Goal: Use online tool/utility: Utilize a website feature to perform a specific function

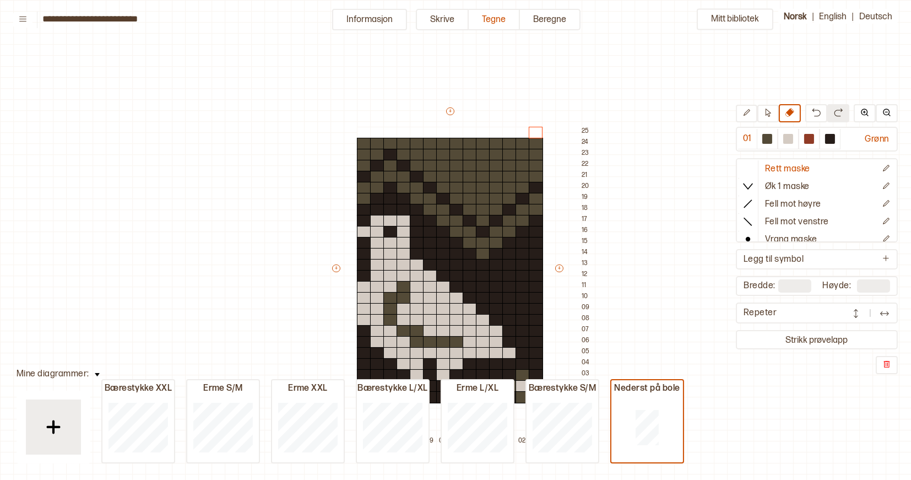
scroll to position [73, 6]
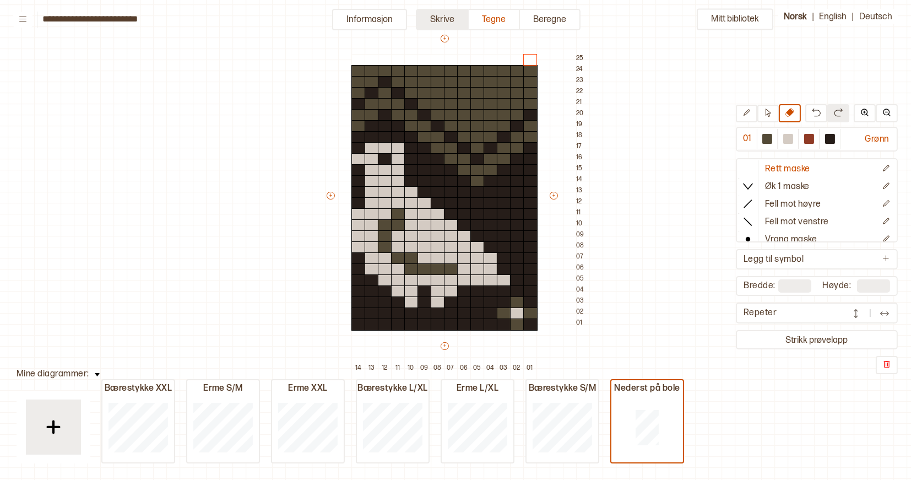
click at [458, 20] on button "Skrive" at bounding box center [442, 19] width 53 height 21
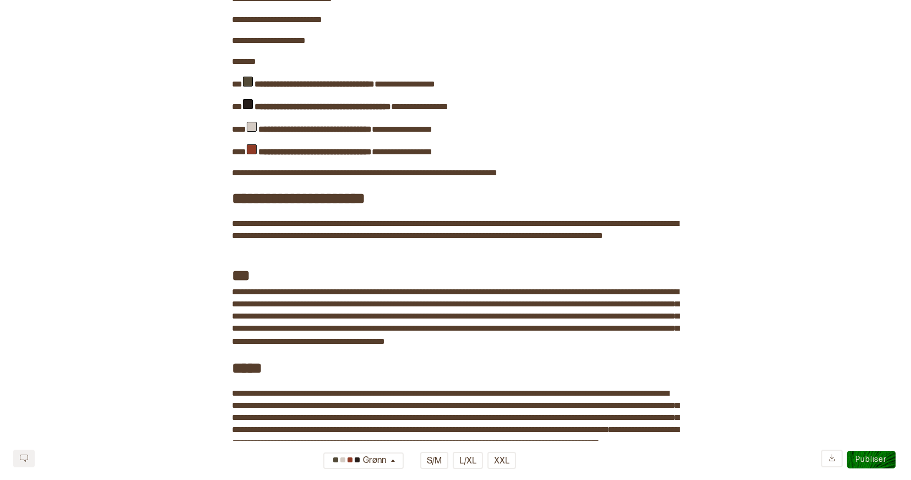
scroll to position [185, 0]
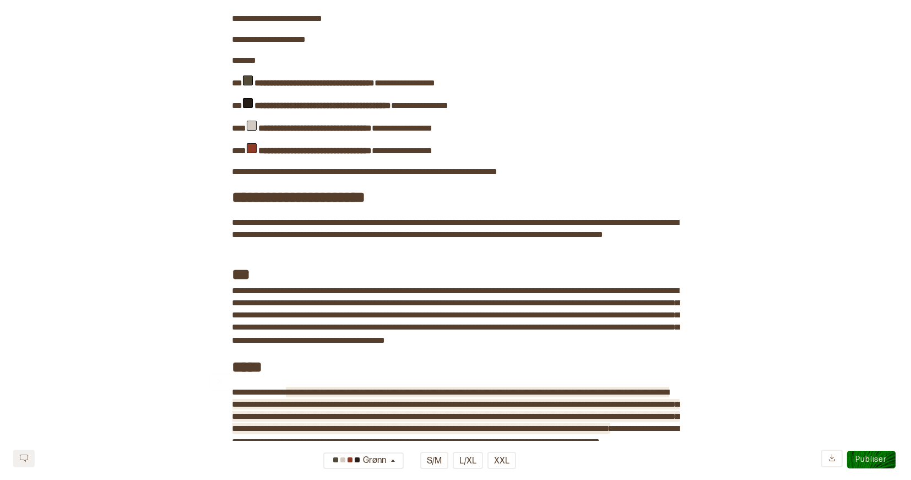
click at [650, 396] on span "**********" at bounding box center [456, 410] width 447 height 45
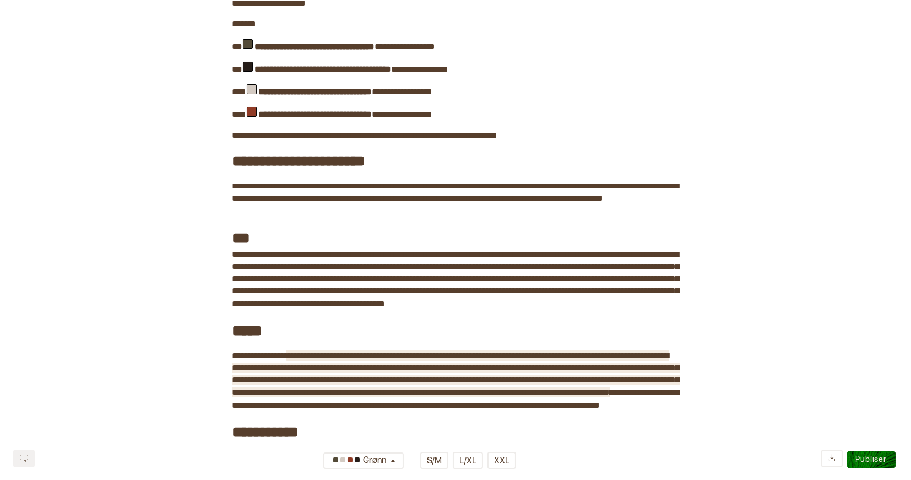
scroll to position [238, 0]
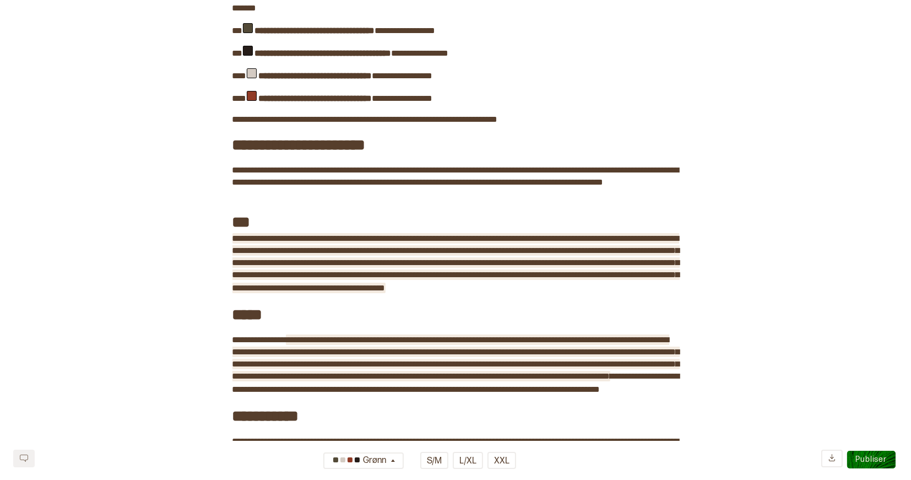
click at [316, 251] on span "**********" at bounding box center [456, 263] width 447 height 58
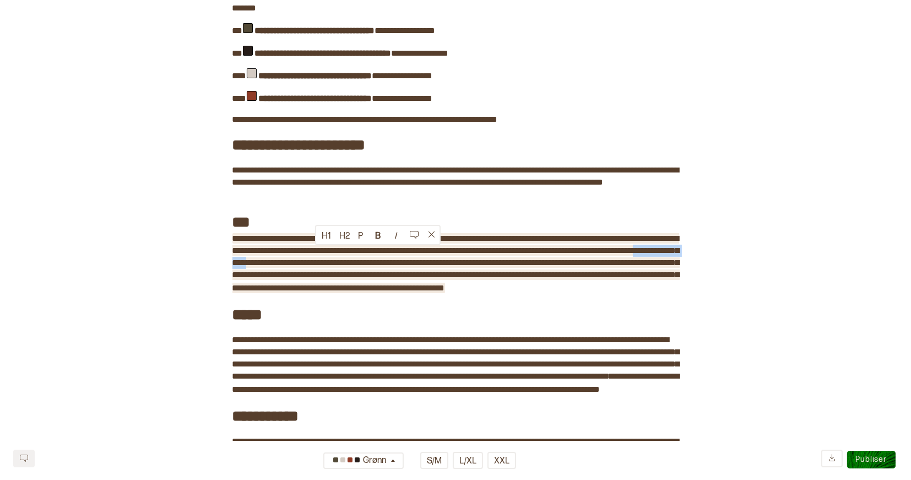
drag, startPoint x: 375, startPoint y: 253, endPoint x: 316, endPoint y: 251, distance: 59.0
click at [316, 251] on span "**********" at bounding box center [456, 263] width 447 height 58
copy span "**********"
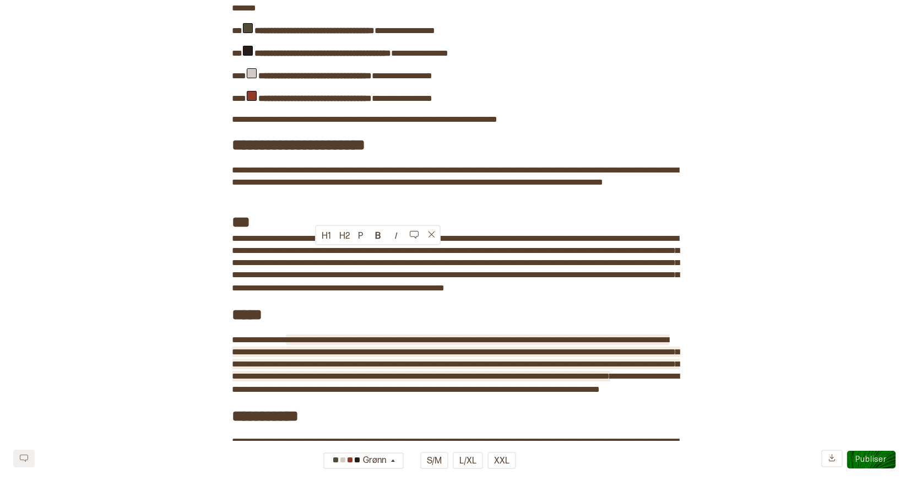
click at [528, 352] on span "**********" at bounding box center [456, 358] width 447 height 45
click at [401, 362] on span "**********" at bounding box center [456, 358] width 447 height 45
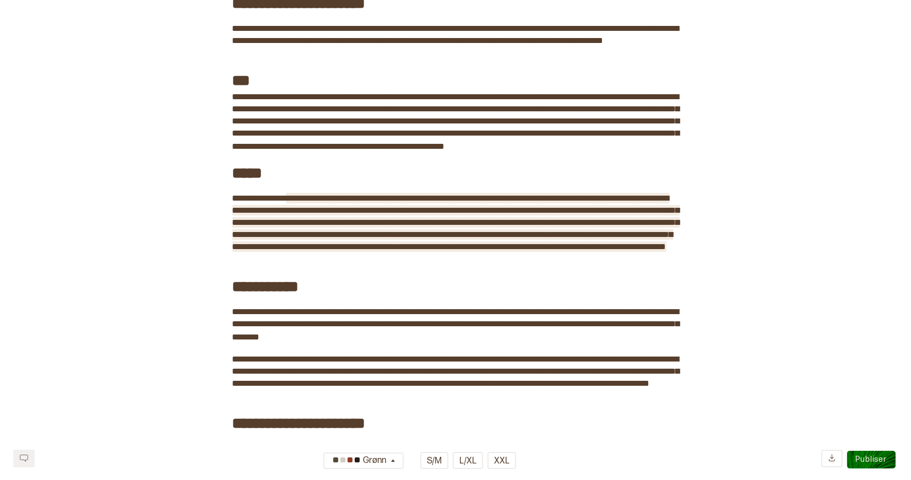
scroll to position [381, 0]
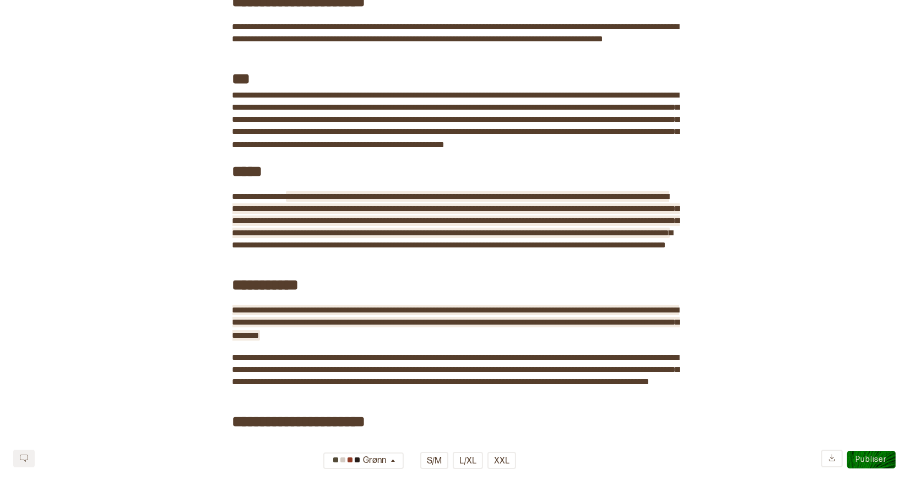
click at [248, 332] on span "**********" at bounding box center [456, 323] width 447 height 34
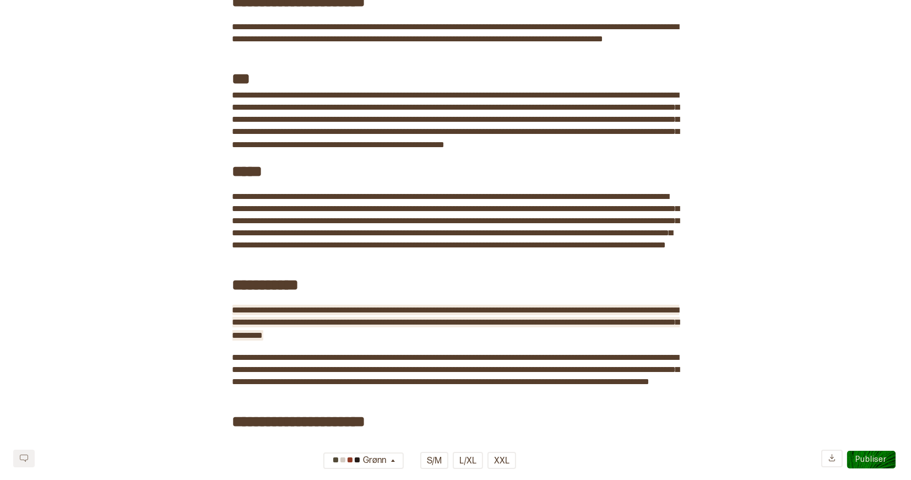
click at [446, 319] on span "**********" at bounding box center [456, 323] width 447 height 34
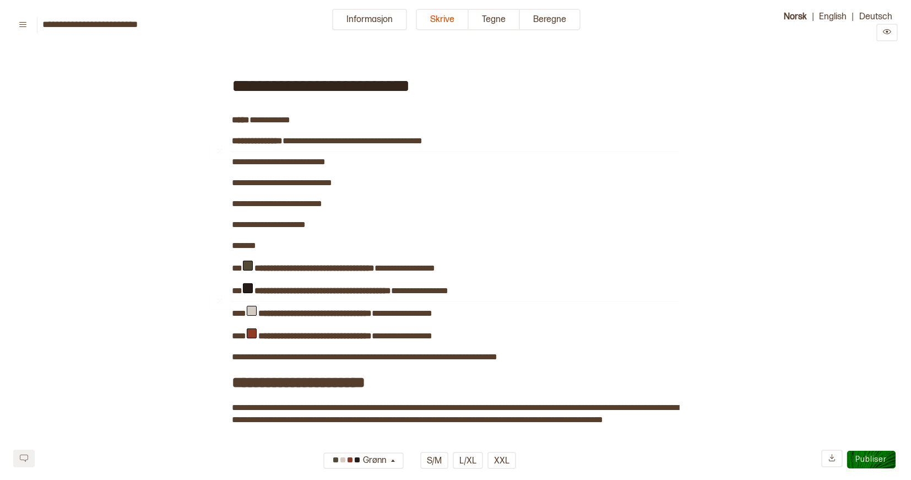
scroll to position [0, 0]
click at [494, 24] on button "Tegne" at bounding box center [494, 19] width 51 height 21
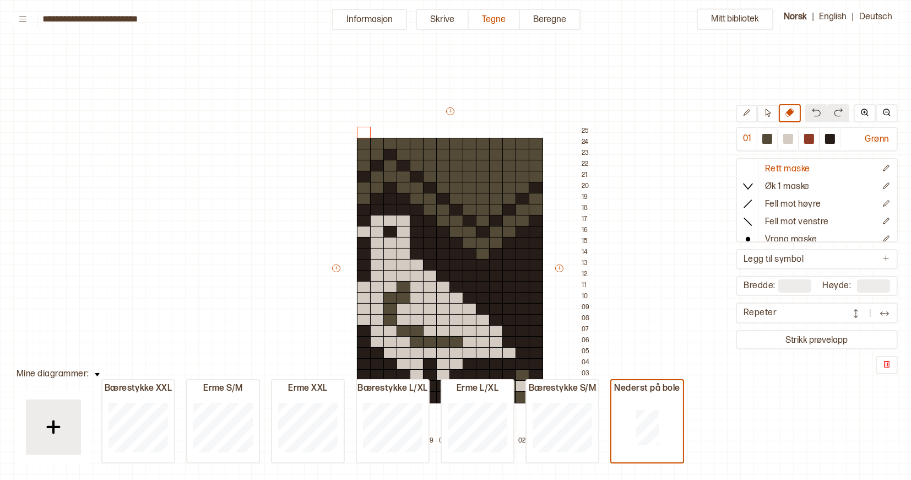
scroll to position [37, 7]
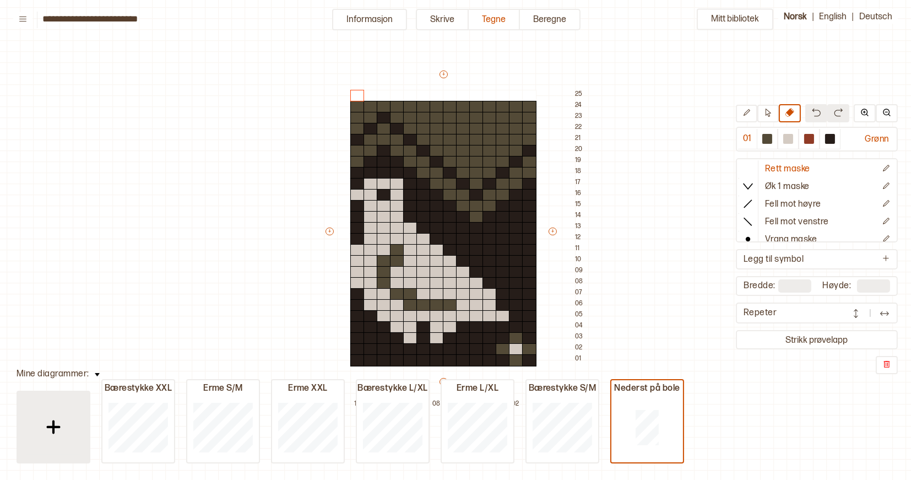
click at [68, 422] on div at bounding box center [53, 427] width 55 height 55
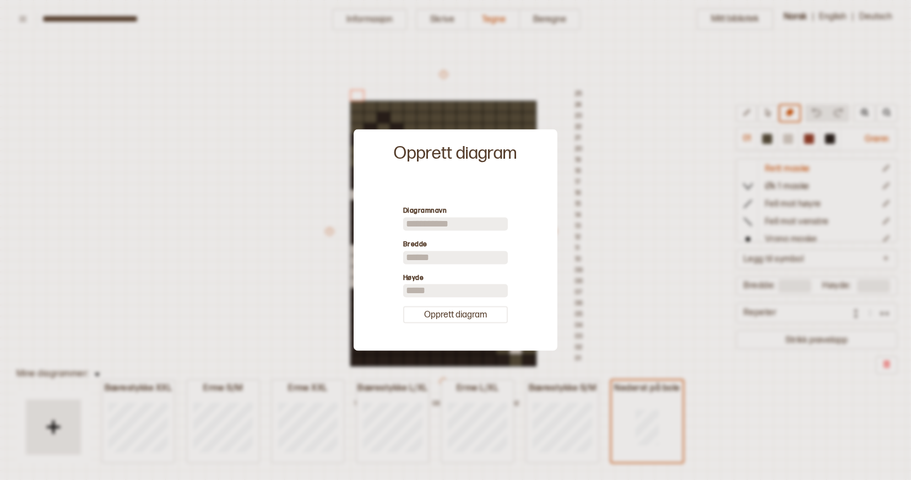
click at [424, 226] on input at bounding box center [455, 223] width 105 height 13
type input "**********"
click at [442, 259] on input "**" at bounding box center [455, 257] width 105 height 13
type input "*"
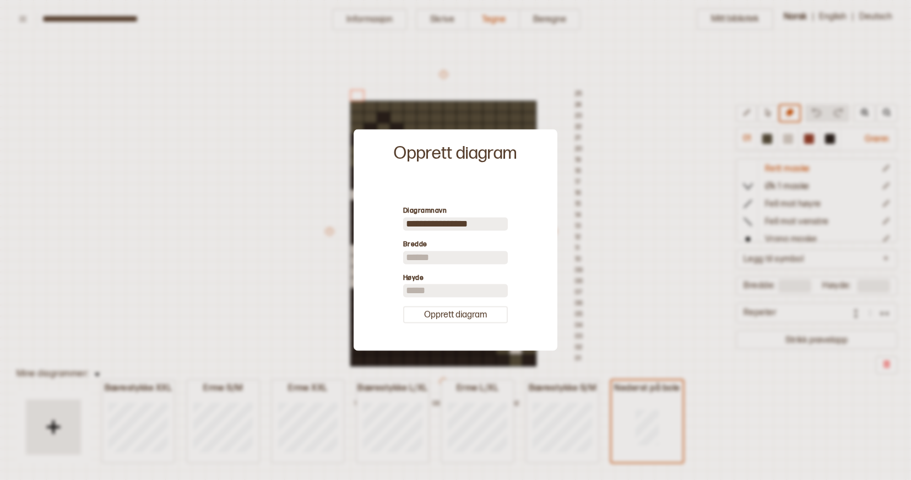
click at [428, 292] on input "**" at bounding box center [455, 290] width 105 height 13
type input "**"
click at [458, 318] on button "Opprett diagram" at bounding box center [455, 314] width 105 height 17
type input "*"
type input "**"
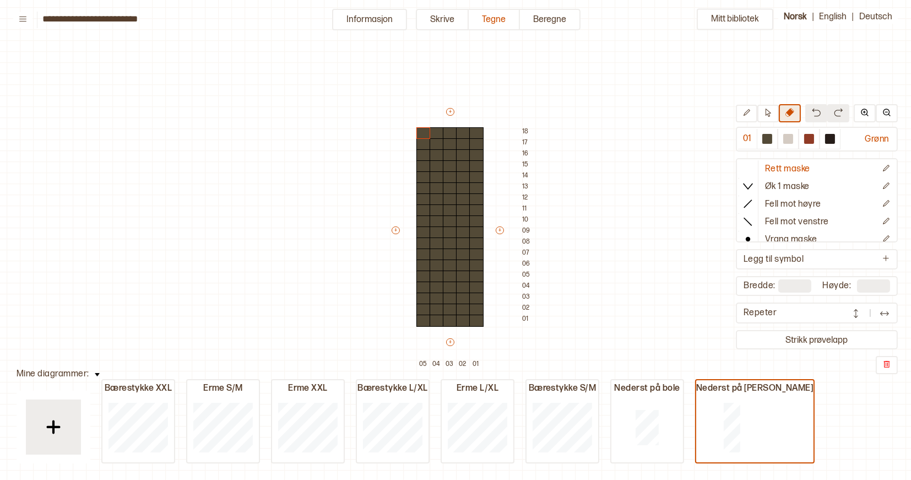
click at [792, 118] on button at bounding box center [790, 113] width 22 height 18
drag, startPoint x: 478, startPoint y: 319, endPoint x: 478, endPoint y: 210, distance: 108.6
click at [478, 210] on div "+ + + + 05 04 03 02 01 18 17 16 15 14 13 12 11 10 09 08 07 06 05 04 03 02 01" at bounding box center [462, 238] width 145 height 265
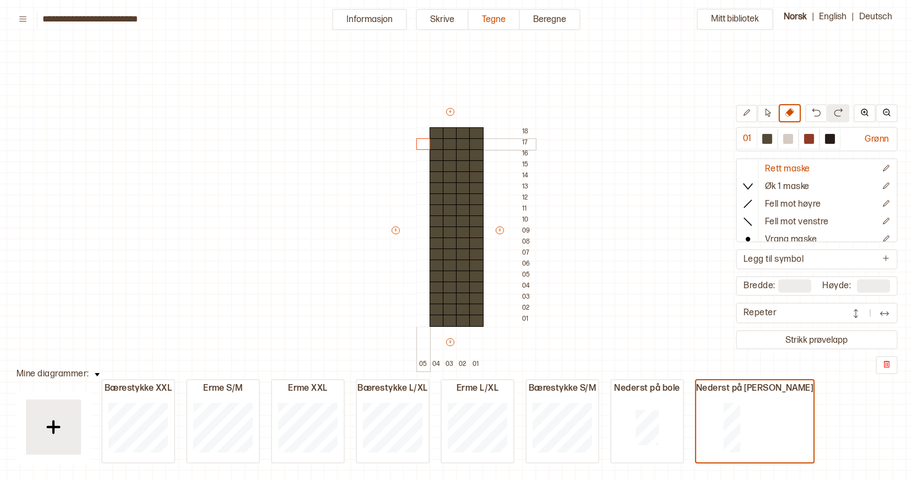
drag, startPoint x: 422, startPoint y: 318, endPoint x: 423, endPoint y: 138, distance: 179.7
click at [423, 138] on div "+ + + + 05 04 03 02 01 18 17 16 15 14 13 12 11 10 09 08 07 06 05 04 03 02 01" at bounding box center [462, 238] width 145 height 265
click at [833, 139] on div at bounding box center [831, 139] width 10 height 10
drag, startPoint x: 436, startPoint y: 317, endPoint x: 476, endPoint y: 318, distance: 39.7
click at [476, 318] on div "+ + + + 05 04 03 02 01 18 17 16 15 14 13 12 11 10 09 08 07 06 05 04 03 02 01" at bounding box center [462, 238] width 145 height 265
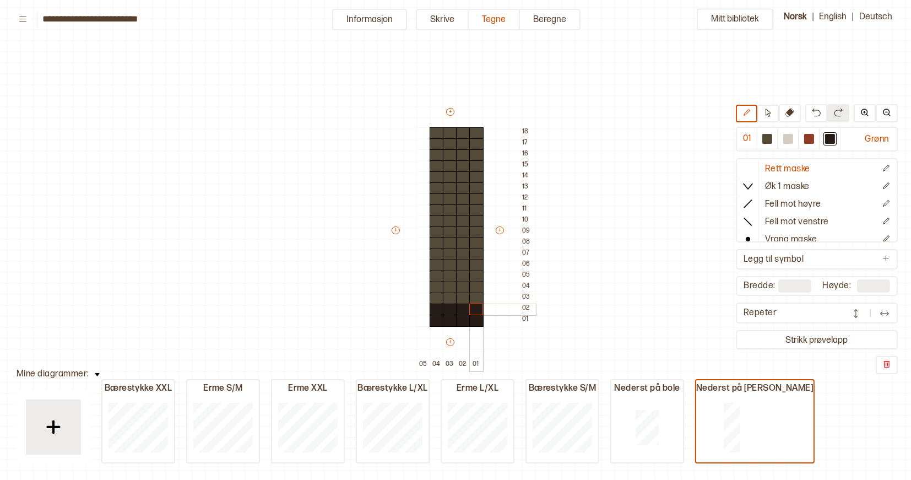
drag, startPoint x: 439, startPoint y: 309, endPoint x: 472, endPoint y: 309, distance: 33.1
click at [472, 309] on div "+ + + + 05 04 03 02 01 18 17 16 15 14 13 12 11 10 09 08 07 06 05 04 03 02 01" at bounding box center [462, 238] width 145 height 265
drag, startPoint x: 440, startPoint y: 297, endPoint x: 447, endPoint y: 297, distance: 7.2
click at [447, 297] on div "+ + + + 05 04 03 02 01 18 17 16 15 14 13 12 11 10 09 08 07 06 05 04 03 02 01" at bounding box center [462, 238] width 145 height 265
click at [476, 296] on div at bounding box center [477, 299] width 14 height 12
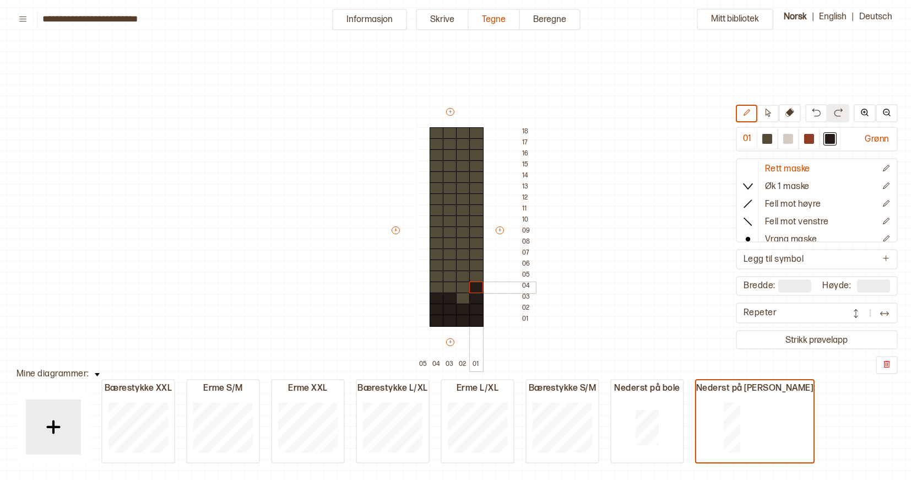
click at [476, 288] on div at bounding box center [477, 288] width 14 height 12
drag, startPoint x: 449, startPoint y: 288, endPoint x: 439, endPoint y: 288, distance: 9.9
click at [439, 288] on div "+ + + + 05 04 03 02 01 18 17 16 15 14 13 12 11 10 09 08 07 06 05 04 03 02 01" at bounding box center [462, 238] width 145 height 265
click at [789, 138] on div at bounding box center [789, 139] width 10 height 10
click at [466, 285] on div at bounding box center [463, 288] width 14 height 12
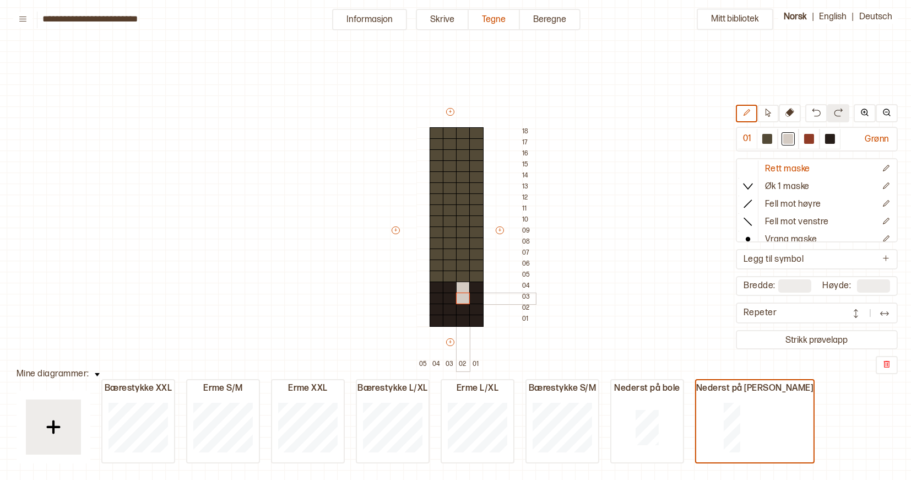
click at [466, 293] on div at bounding box center [463, 299] width 14 height 12
drag, startPoint x: 476, startPoint y: 274, endPoint x: 476, endPoint y: 264, distance: 10.5
click at [476, 264] on div "+ + + + 05 04 03 02 01 18 17 16 15 14 13 12 11 10 09 08 07 06 05 04 03 02 01" at bounding box center [462, 238] width 145 height 265
drag, startPoint x: 450, startPoint y: 264, endPoint x: 451, endPoint y: 271, distance: 7.2
click at [451, 271] on div "+ + + + 05 04 03 02 01 18 17 16 15 14 13 12 11 10 09 08 07 06 05 04 03 02 01" at bounding box center [462, 238] width 145 height 265
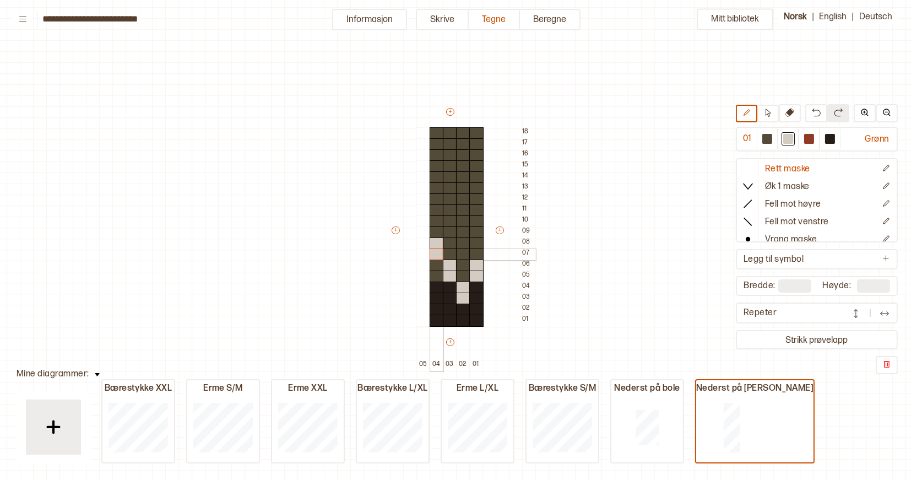
drag, startPoint x: 436, startPoint y: 245, endPoint x: 438, endPoint y: 251, distance: 6.3
click at [438, 252] on div "+ + + + 05 04 03 02 01 18 17 16 15 14 13 12 11 10 09 08 07 06 05 04 03 02 01" at bounding box center [462, 238] width 145 height 265
click at [450, 227] on div "+ + + + 05 04 03 02 01 18 17 16 15 14 13 12 11 10 09 08 07 06 05 04 03 02 01" at bounding box center [462, 238] width 145 height 265
drag, startPoint x: 464, startPoint y: 198, endPoint x: 465, endPoint y: 206, distance: 8.3
click at [465, 206] on div "+ + + + 05 04 03 02 01 18 17 16 15 14 13 12 11 10 09 08 07 06 05 04 03 02 01" at bounding box center [462, 238] width 145 height 265
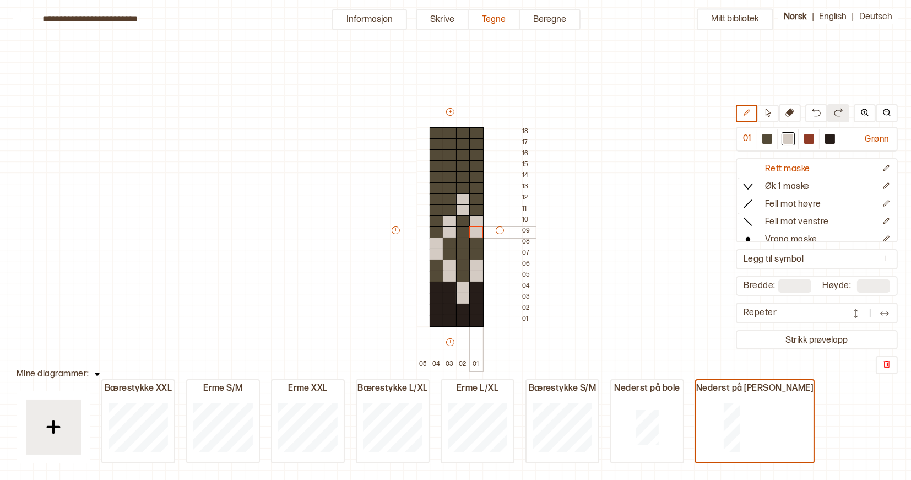
drag, startPoint x: 475, startPoint y: 218, endPoint x: 475, endPoint y: 228, distance: 9.9
click at [475, 229] on div "+ + + + 05 04 03 02 01 18 17 16 15 14 13 12 11 10 09 08 07 06 05 04 03 02 01" at bounding box center [462, 238] width 145 height 265
click at [830, 134] on div at bounding box center [831, 139] width 10 height 10
click at [438, 267] on div at bounding box center [437, 266] width 14 height 12
click at [438, 273] on div at bounding box center [437, 277] width 14 height 12
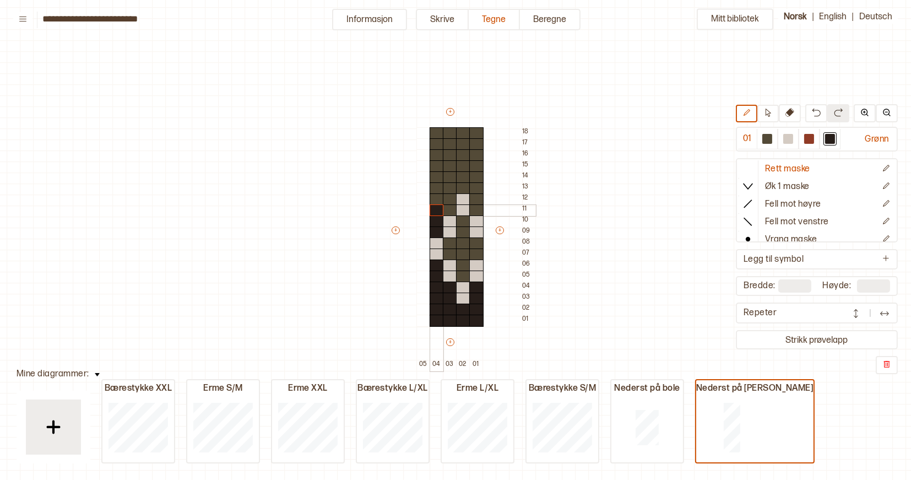
drag, startPoint x: 434, startPoint y: 230, endPoint x: 435, endPoint y: 212, distance: 18.2
click at [435, 212] on div "+ + + + 05 04 03 02 01 18 17 16 15 14 13 12 11 10 09 08 07 06 05 04 03 02 01" at bounding box center [462, 238] width 145 height 265
drag, startPoint x: 449, startPoint y: 212, endPoint x: 450, endPoint y: 191, distance: 20.4
click at [450, 191] on div "+ + + + 05 04 03 02 01 18 17 16 15 14 13 12 11 10 09 08 07 06 05 04 03 02 01" at bounding box center [462, 238] width 145 height 265
drag, startPoint x: 465, startPoint y: 188, endPoint x: 466, endPoint y: 179, distance: 8.9
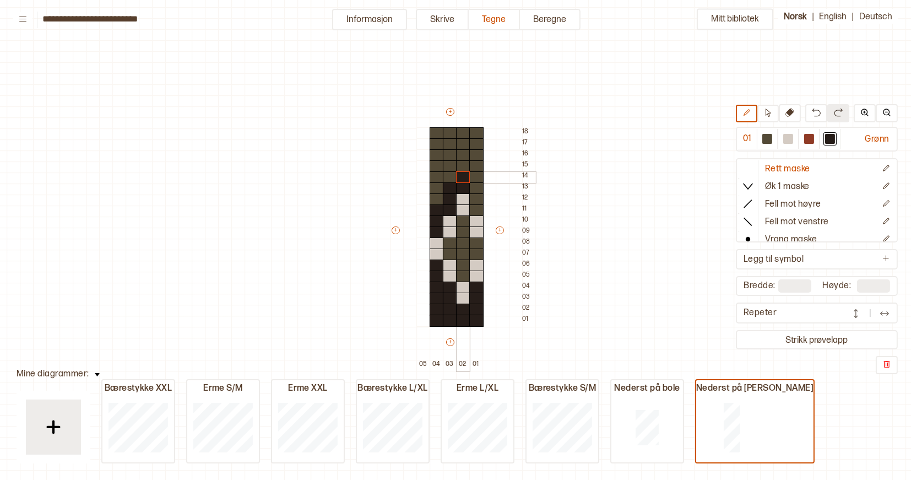
click at [466, 179] on div "+ + + + 05 04 03 02 01 18 17 16 15 14 13 12 11 10 09 08 07 06 05 04 03 02 01" at bounding box center [462, 238] width 145 height 265
drag, startPoint x: 479, startPoint y: 190, endPoint x: 480, endPoint y: 208, distance: 17.7
click at [480, 208] on div "+ + + + 05 04 03 02 01 18 17 16 15 14 13 12 11 10 09 08 07 06 05 04 03 02 01" at bounding box center [462, 238] width 145 height 265
click at [438, 166] on div at bounding box center [437, 166] width 14 height 12
click at [447, 157] on div at bounding box center [450, 155] width 14 height 12
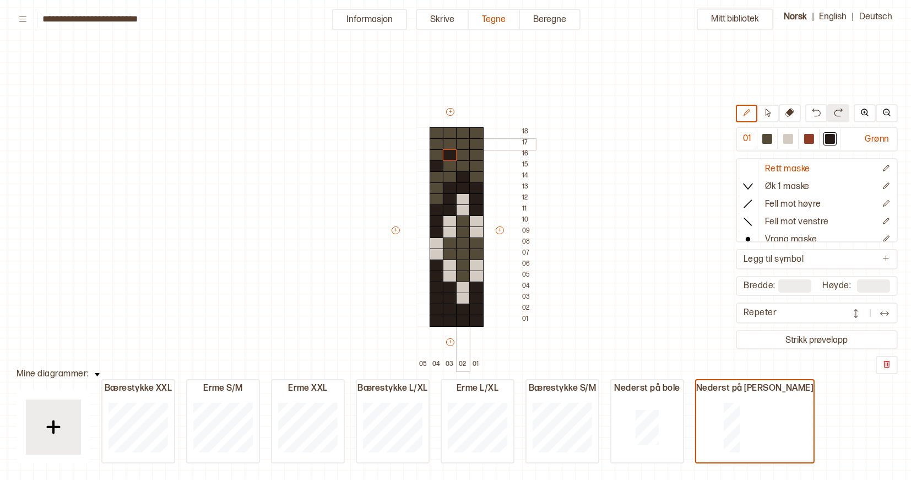
click at [458, 147] on div at bounding box center [463, 144] width 14 height 12
click at [475, 155] on div at bounding box center [477, 155] width 14 height 12
click at [423, 321] on div at bounding box center [424, 321] width 14 height 12
